Goal: Find specific page/section: Find specific page/section

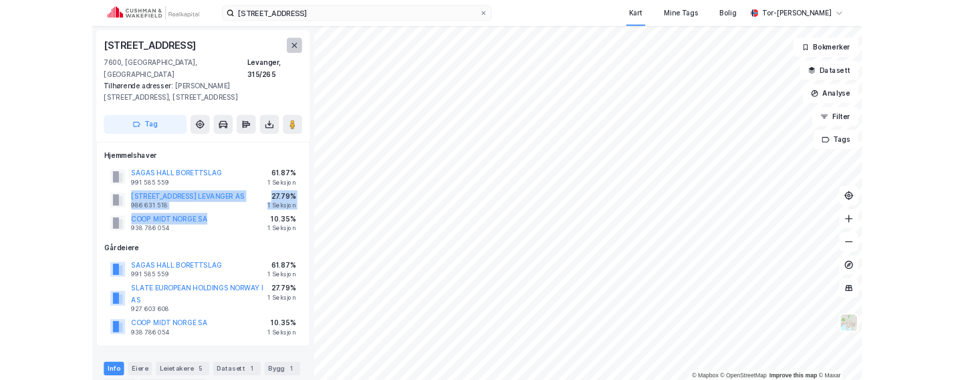
scroll to position [5, 0]
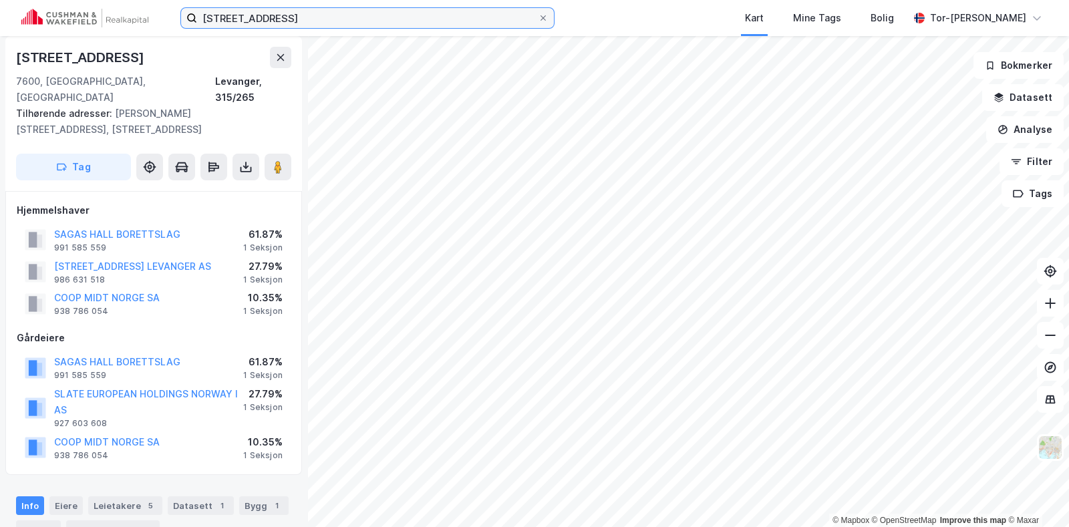
click at [348, 25] on input "[STREET_ADDRESS]" at bounding box center [367, 18] width 341 height 20
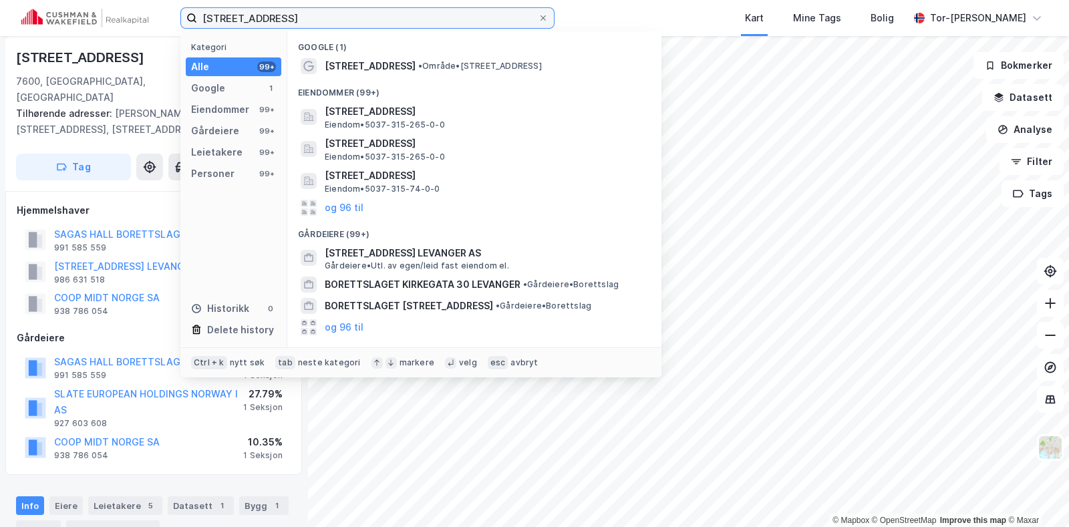
click at [348, 25] on input "[STREET_ADDRESS]" at bounding box center [367, 18] width 341 height 20
paste input "[STREET_ADDRESS]"
type input "[STREET_ADDRESS]"
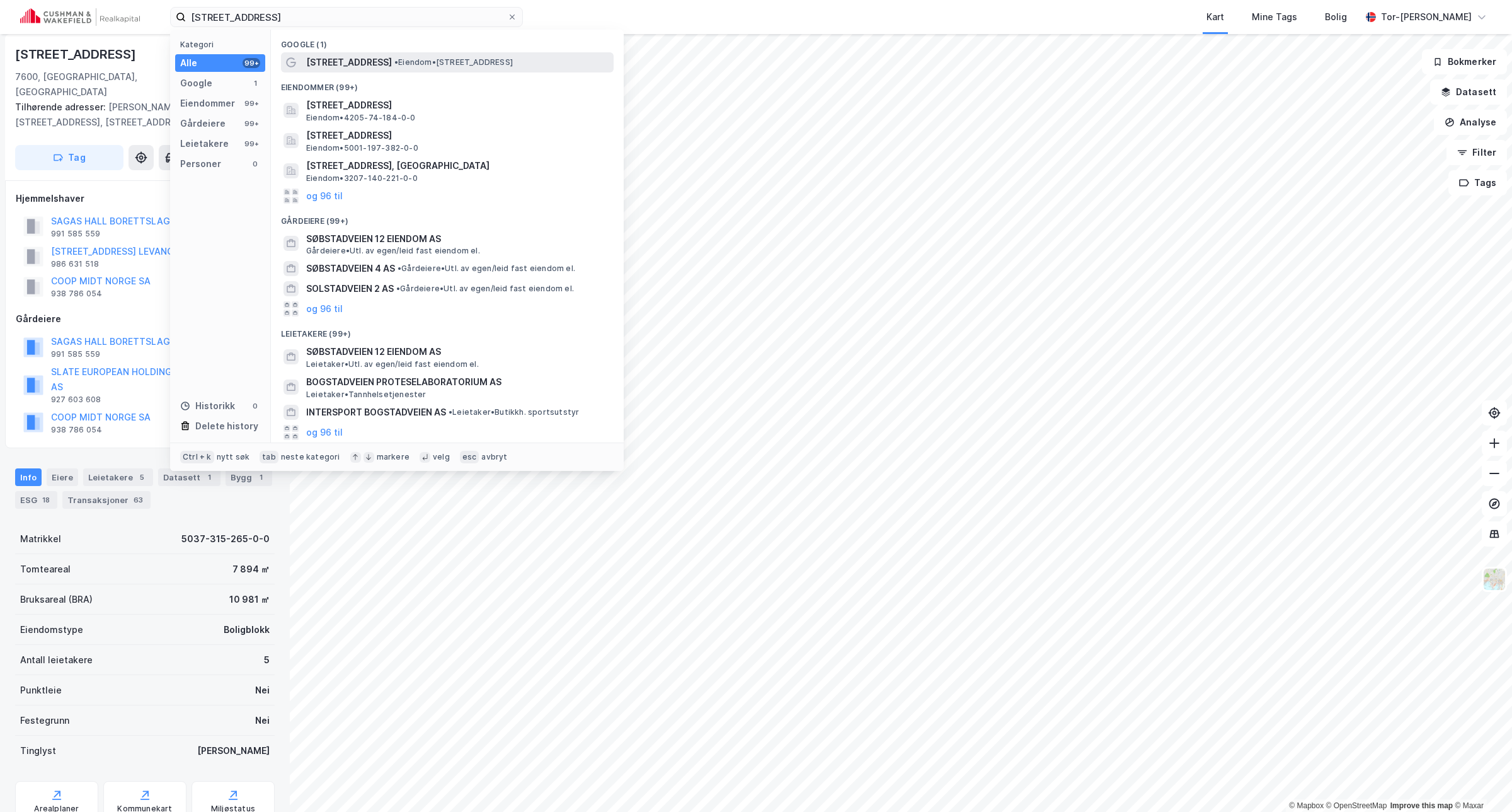
click at [426, 55] on div "[STREET_ADDRESS] • Eiendom • [STREET_ADDRESS]" at bounding box center [458, 62] width 304 height 15
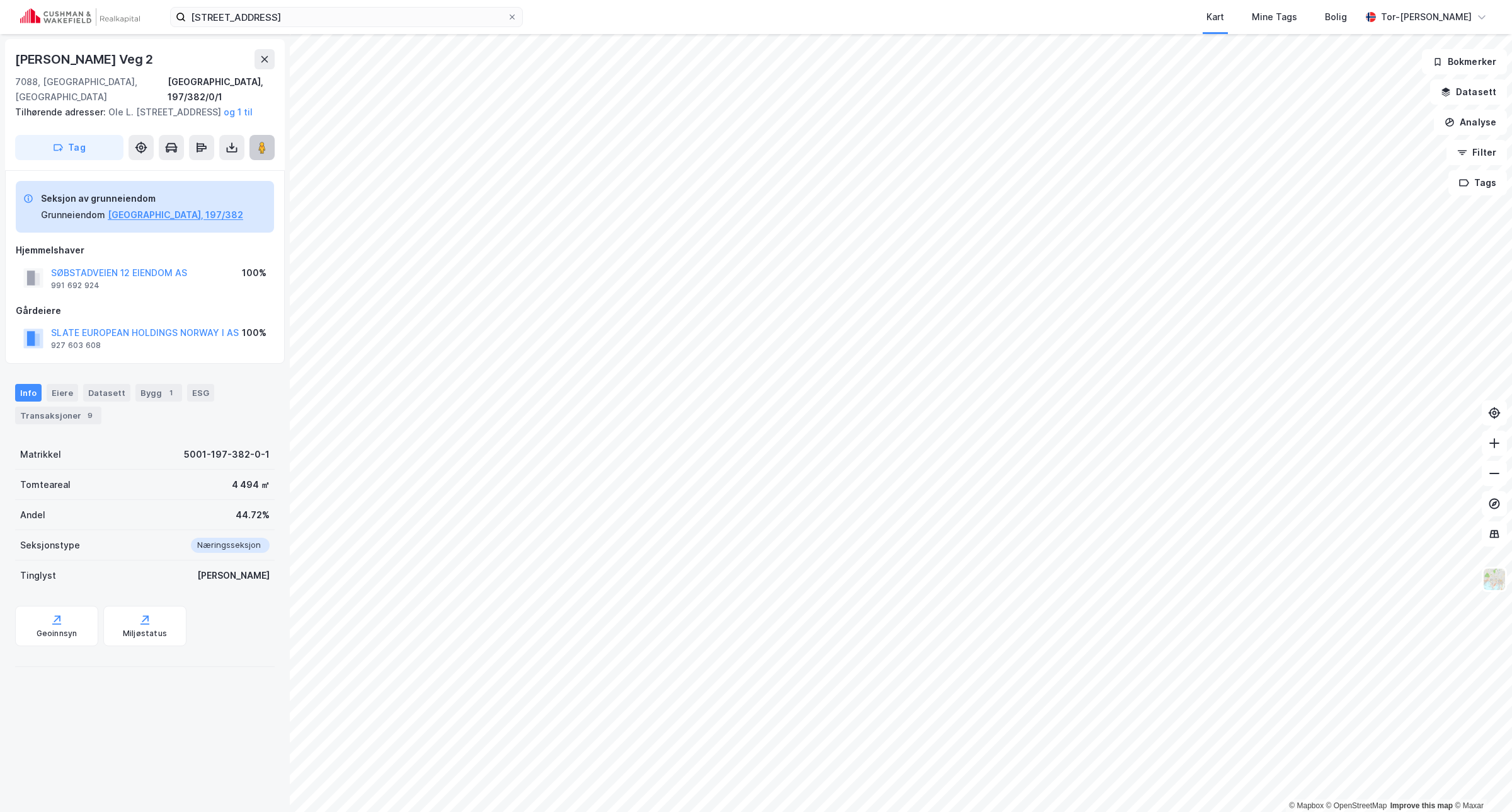
click at [265, 142] on image at bounding box center [262, 147] width 8 height 12
